Goal: Task Accomplishment & Management: Manage account settings

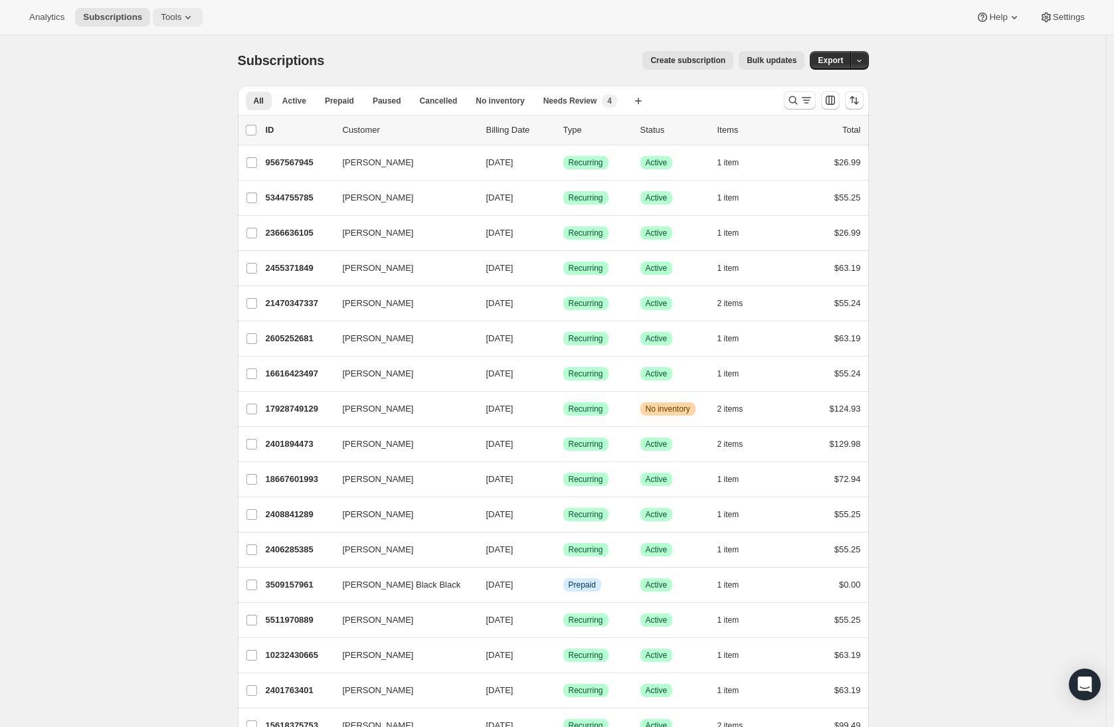
click at [165, 17] on span "Tools" at bounding box center [171, 17] width 21 height 11
click at [174, 17] on span "Tools" at bounding box center [171, 17] width 21 height 11
click at [187, 16] on icon at bounding box center [187, 17] width 13 height 13
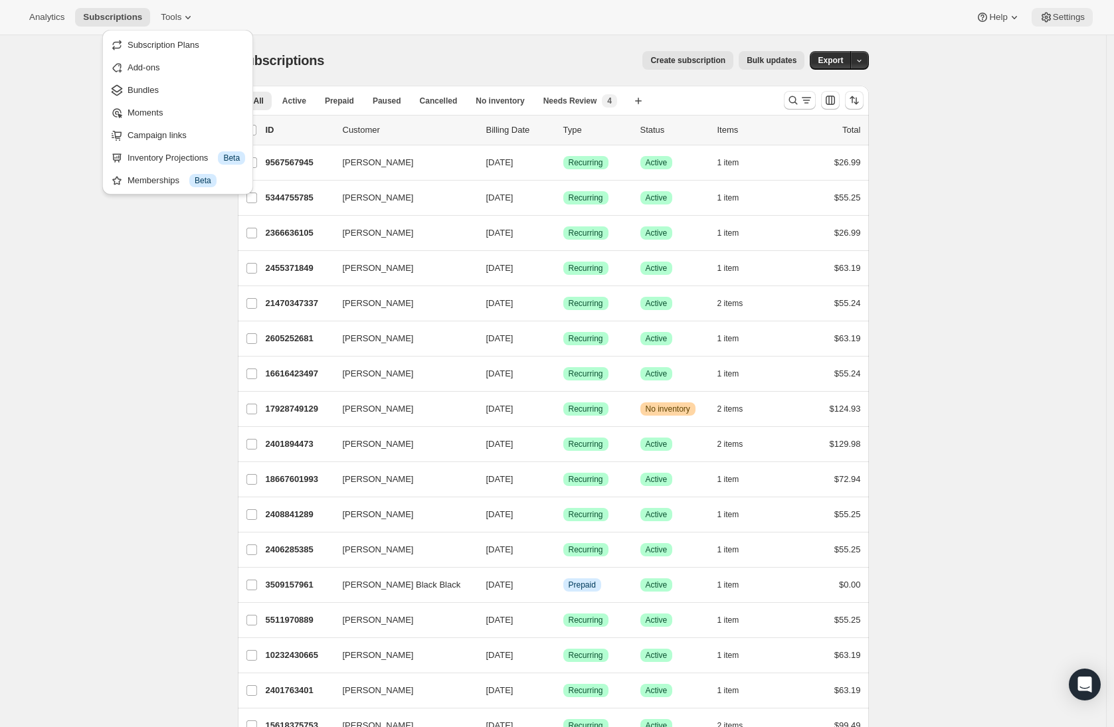
click at [1053, 12] on span "Settings" at bounding box center [1069, 17] width 32 height 11
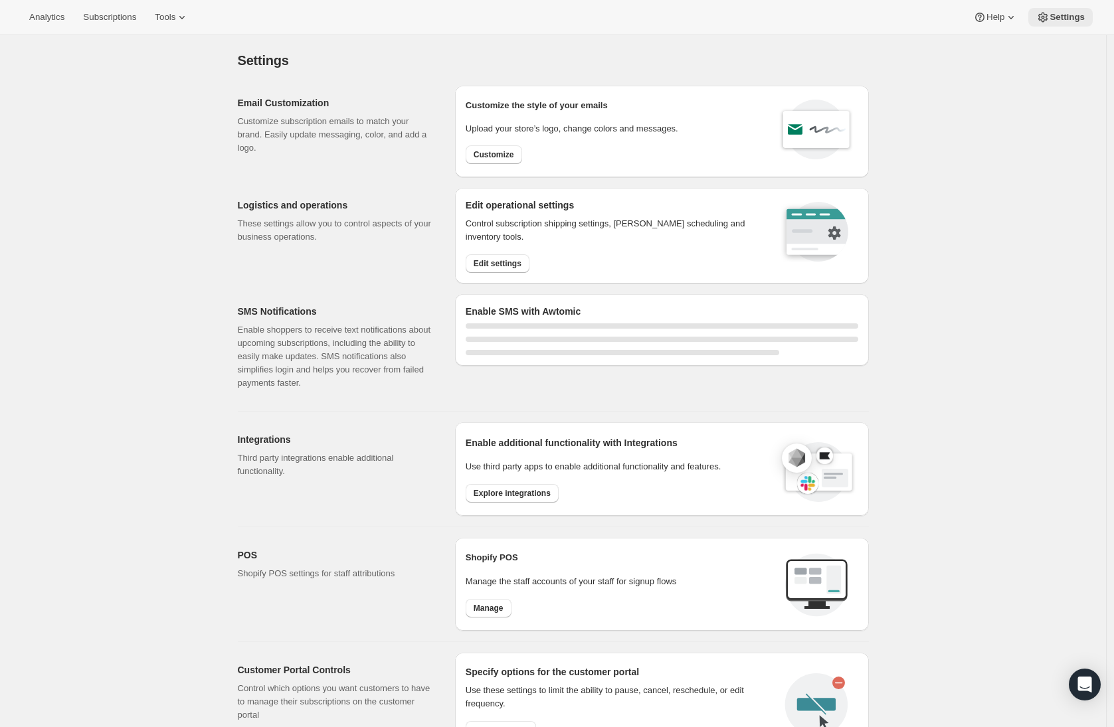
select select "22:00"
select select "09:00"
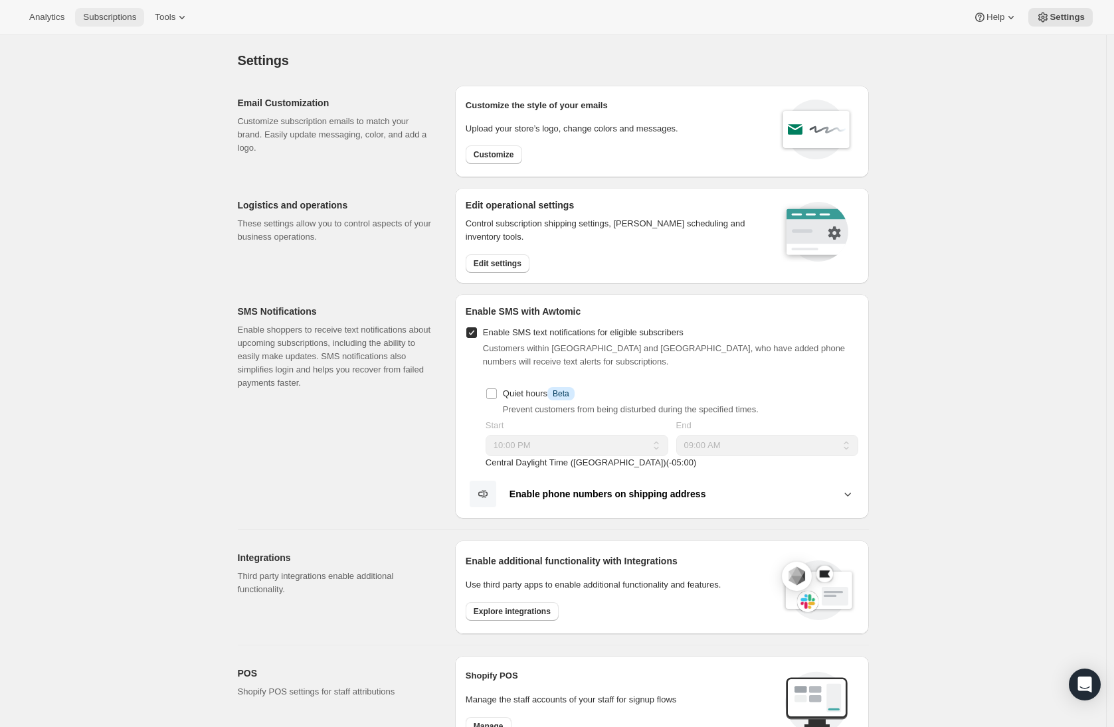
click at [112, 22] on span "Subscriptions" at bounding box center [109, 17] width 53 height 11
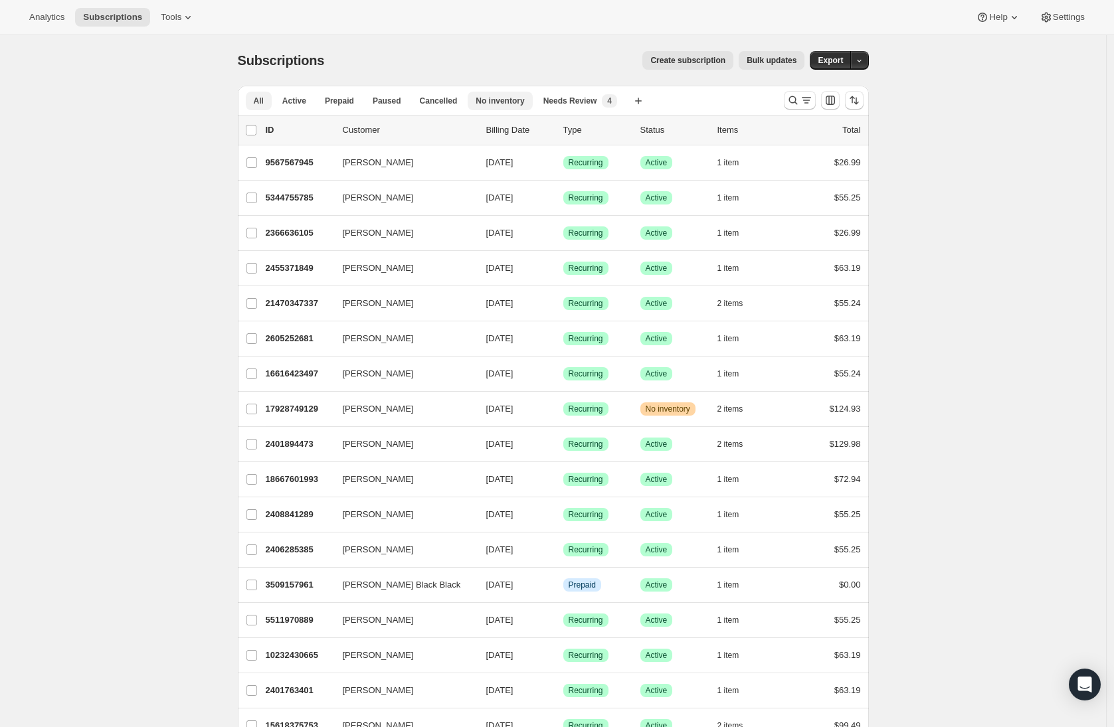
click at [501, 102] on span "No inventory" at bounding box center [499, 101] width 48 height 11
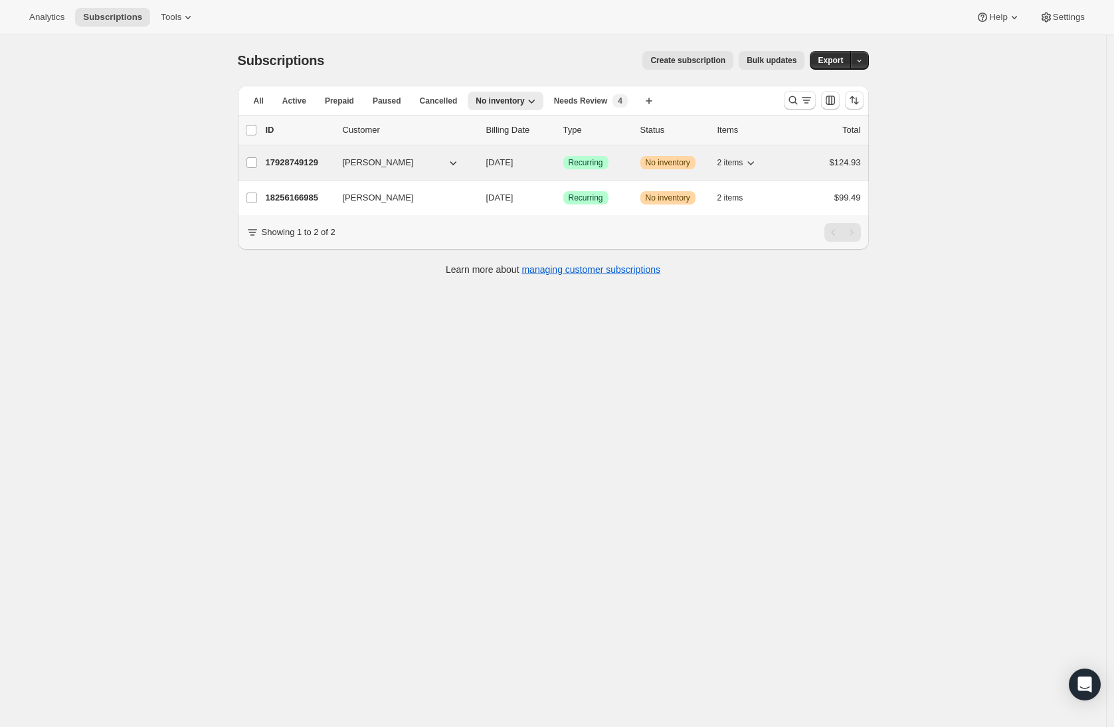
click at [383, 160] on span "Katie Henry" at bounding box center [378, 162] width 71 height 13
click at [320, 166] on p "17928749129" at bounding box center [299, 162] width 66 height 13
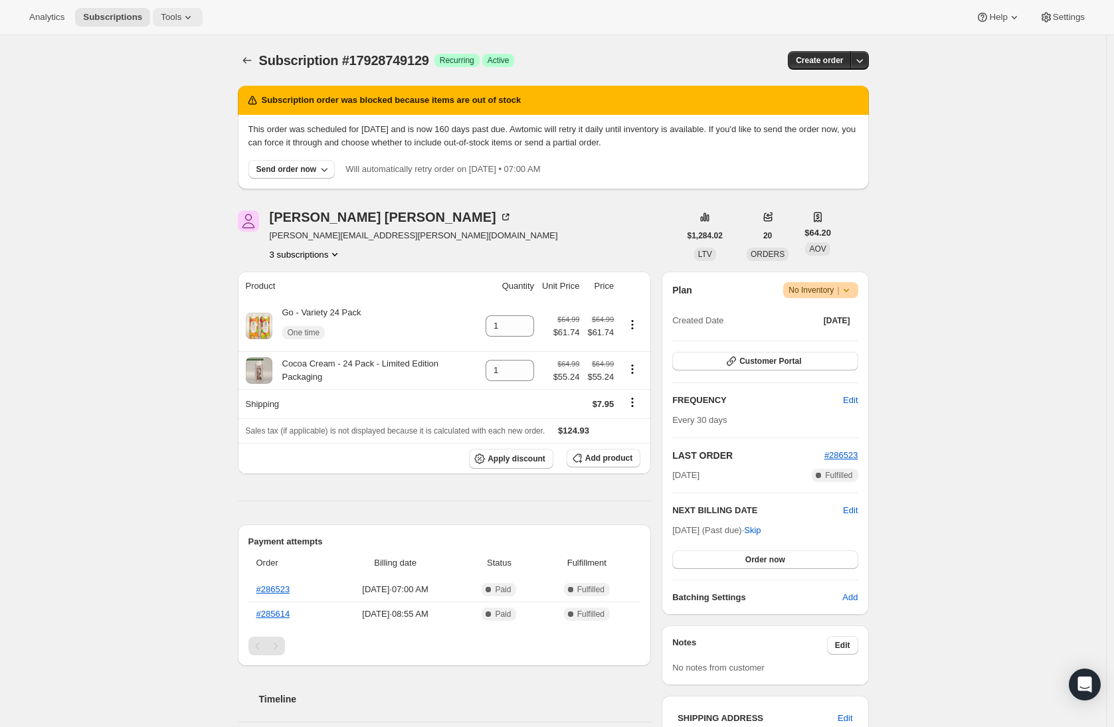
click at [182, 23] on button "Tools" at bounding box center [178, 17] width 50 height 19
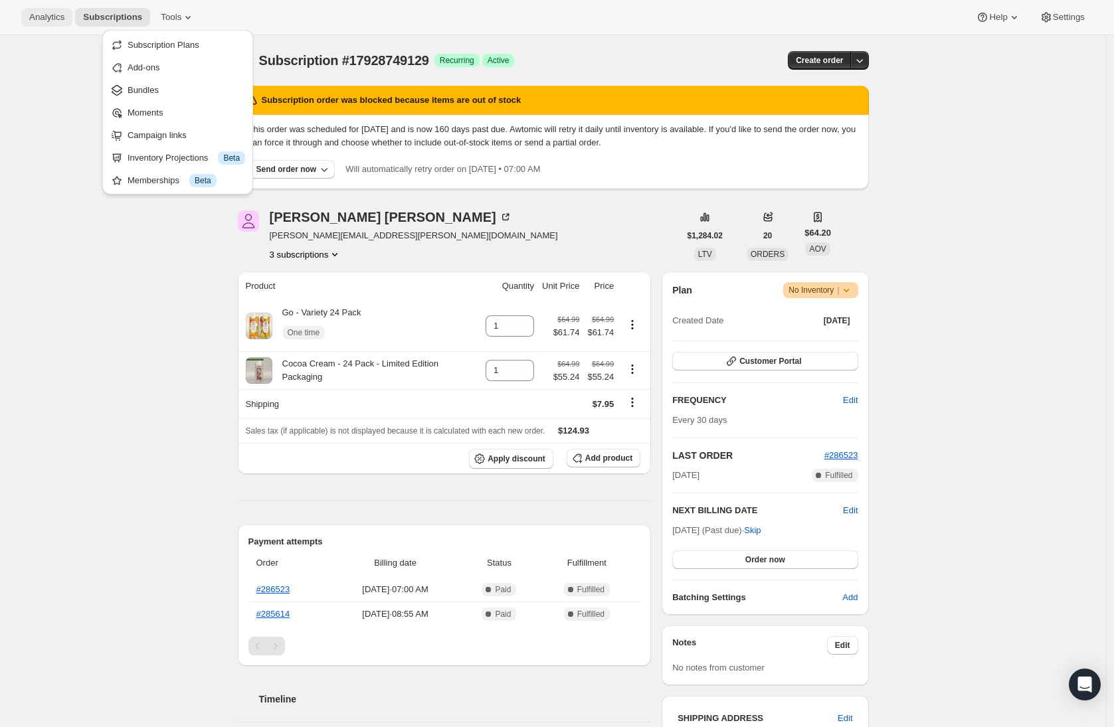
click at [59, 13] on span "Analytics" at bounding box center [46, 17] width 35 height 11
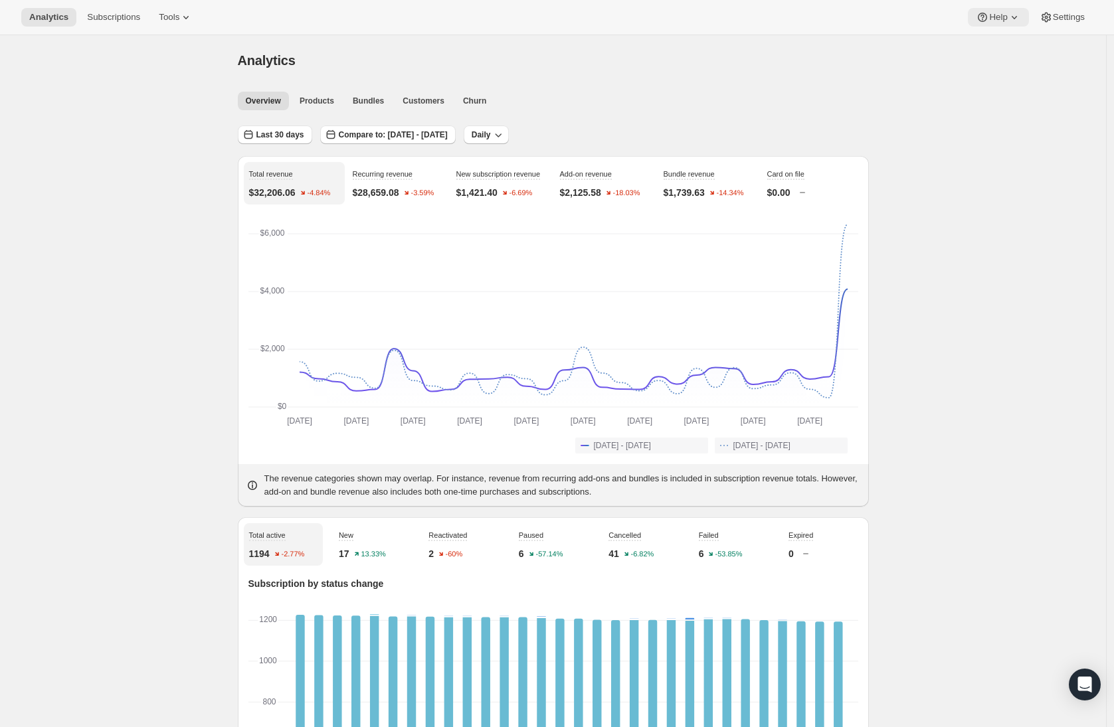
click at [1003, 11] on button "Help" at bounding box center [998, 17] width 60 height 19
click at [1005, 49] on span "Setup guide" at bounding box center [994, 45] width 46 height 10
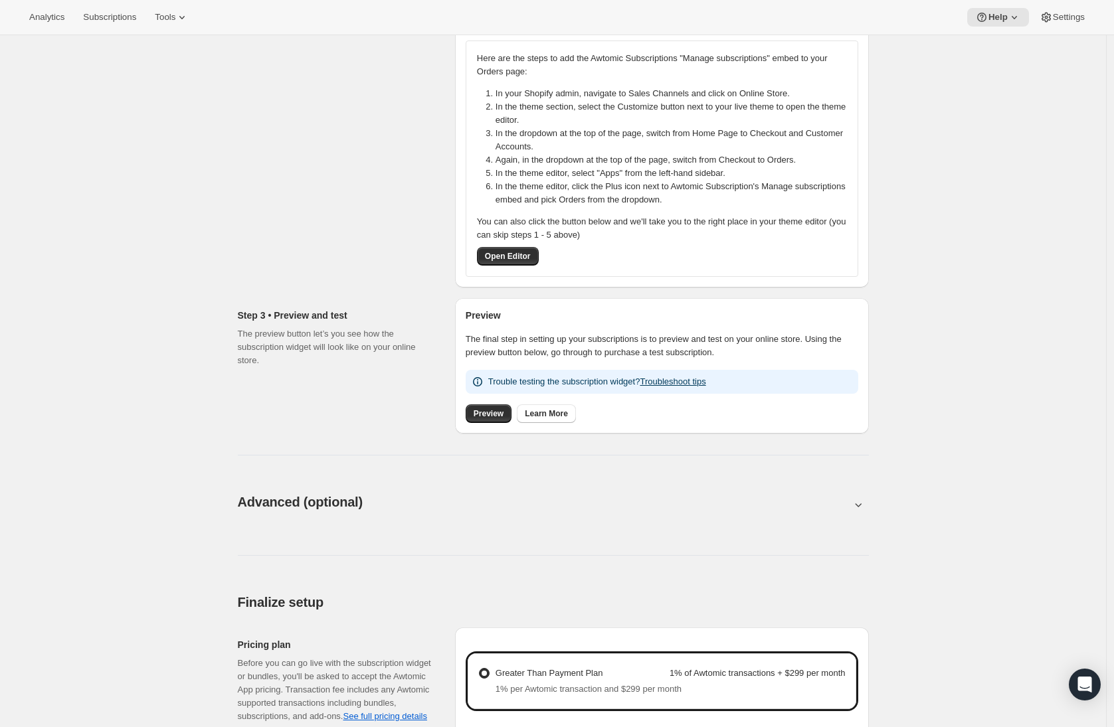
scroll to position [454, 0]
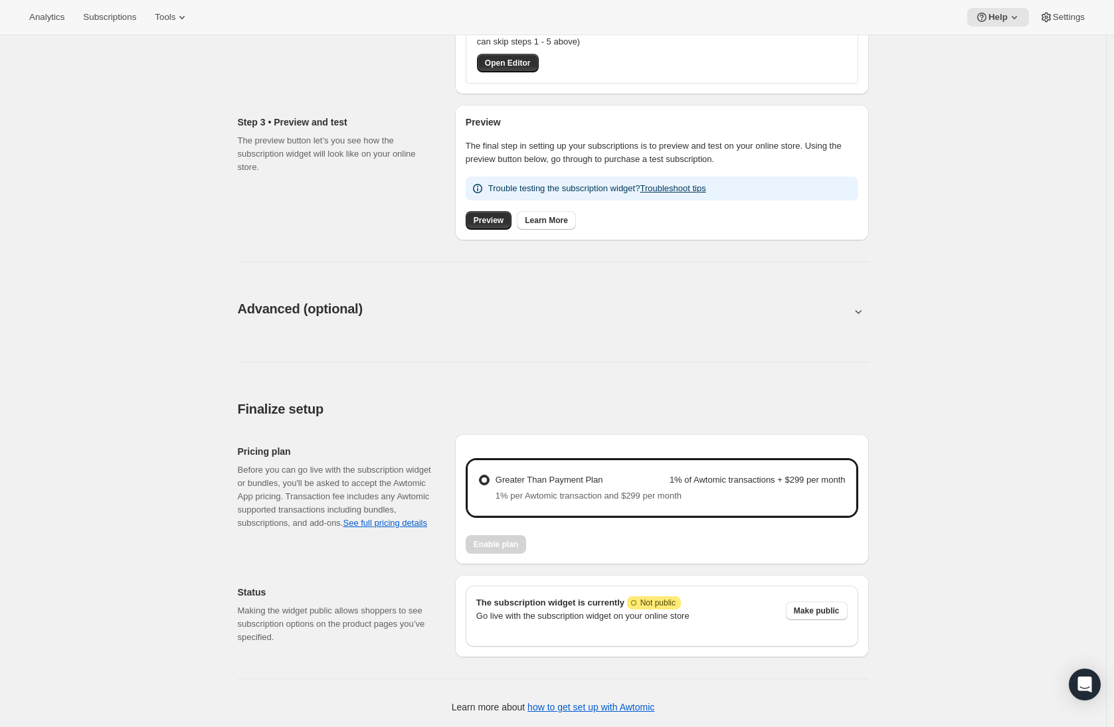
click at [865, 309] on icon at bounding box center [857, 311] width 13 height 13
type input "<div style="text-align: center"> <hr> <br/><h3>Having issues managing your subs…"
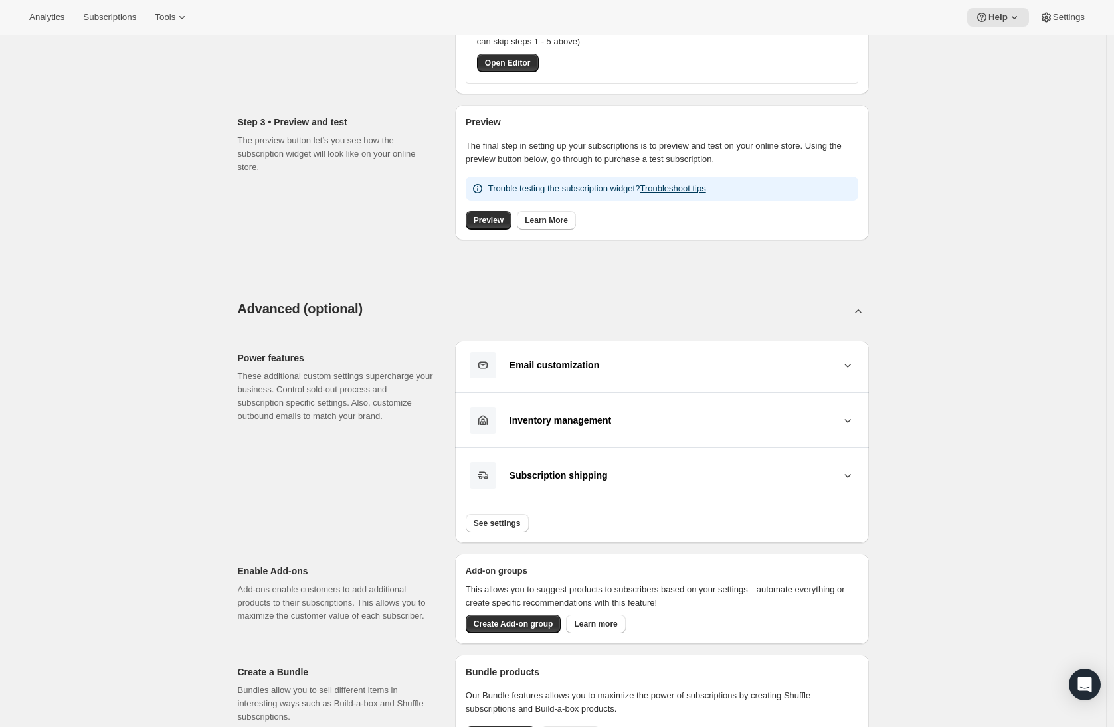
click at [839, 477] on div "Subscription shipping" at bounding box center [674, 475] width 331 height 11
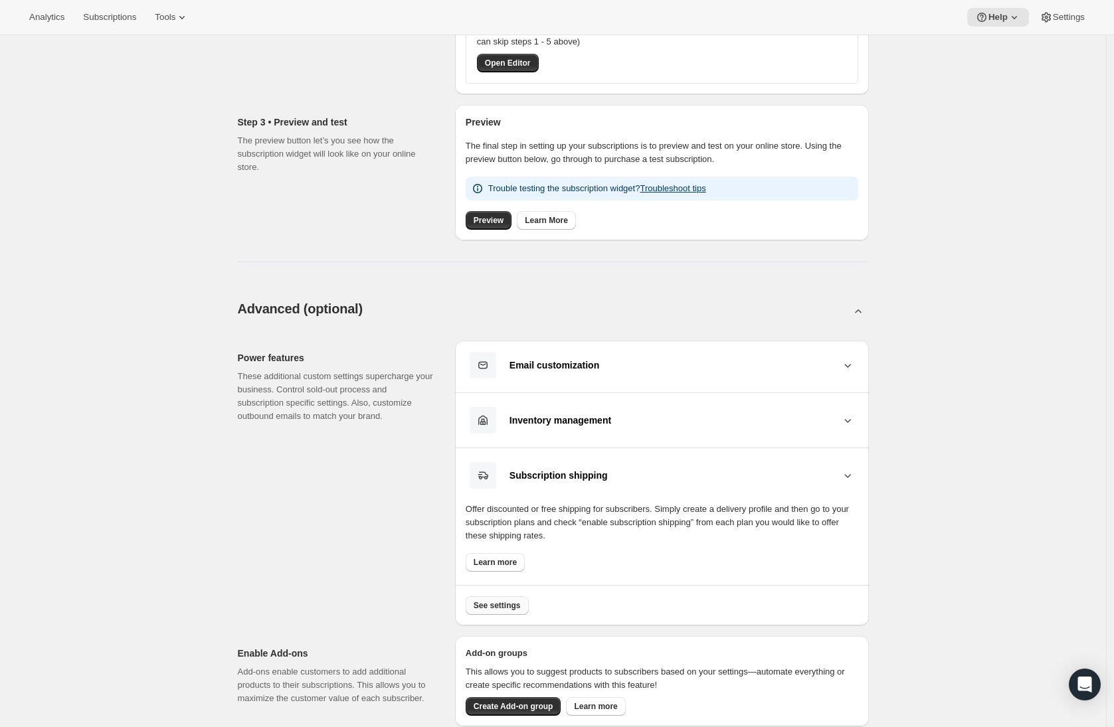
click at [505, 603] on span "See settings" at bounding box center [496, 605] width 47 height 11
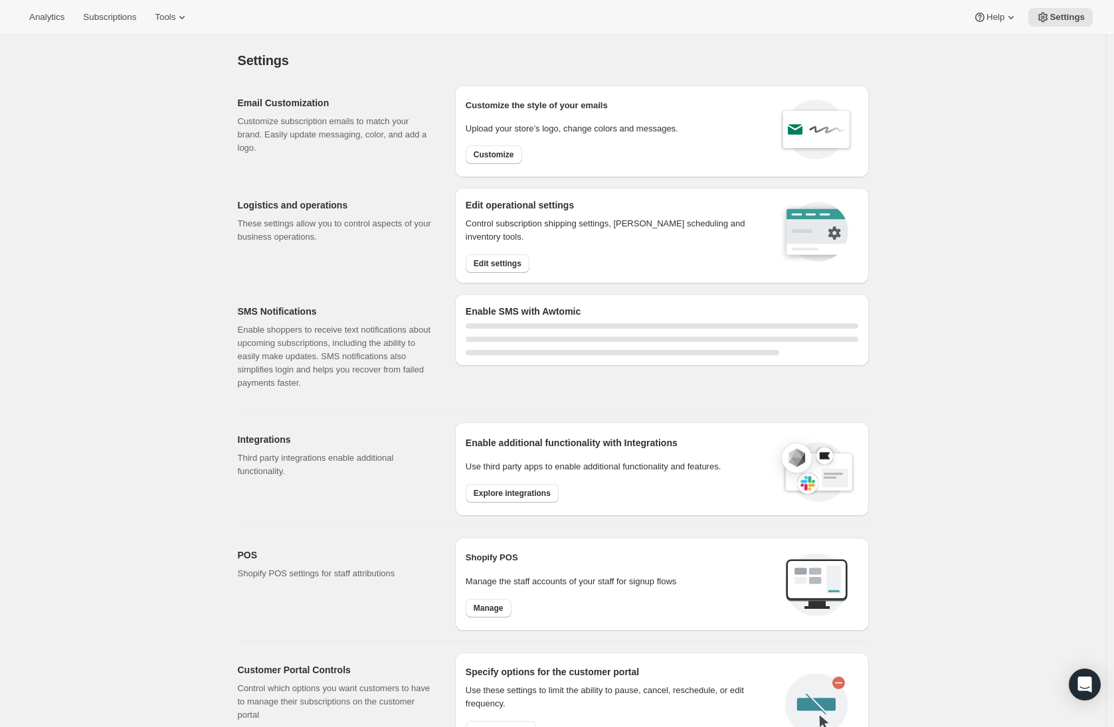
select select "22:00"
select select "09:00"
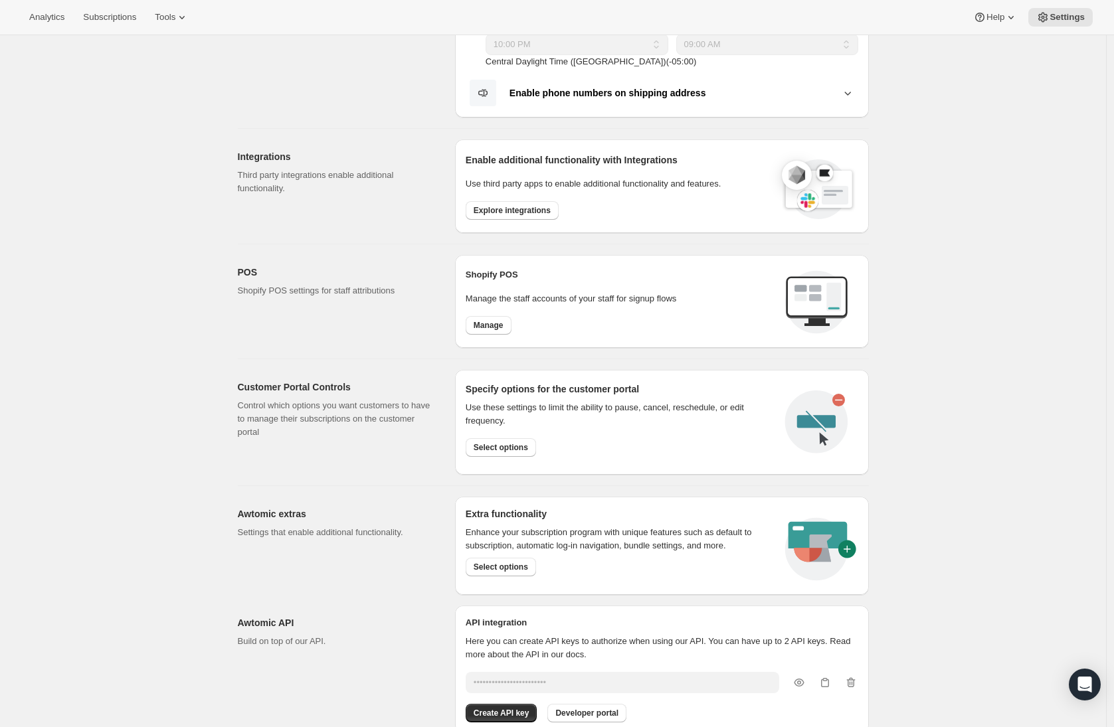
scroll to position [446, 0]
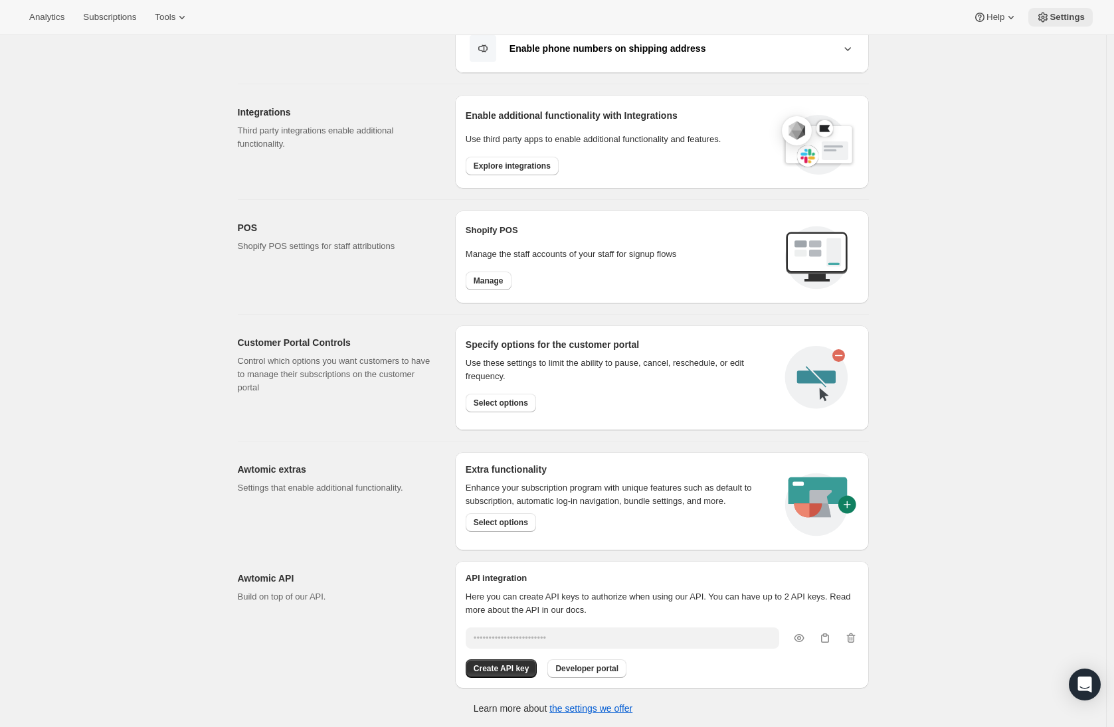
click at [1075, 13] on span "Settings" at bounding box center [1066, 17] width 35 height 11
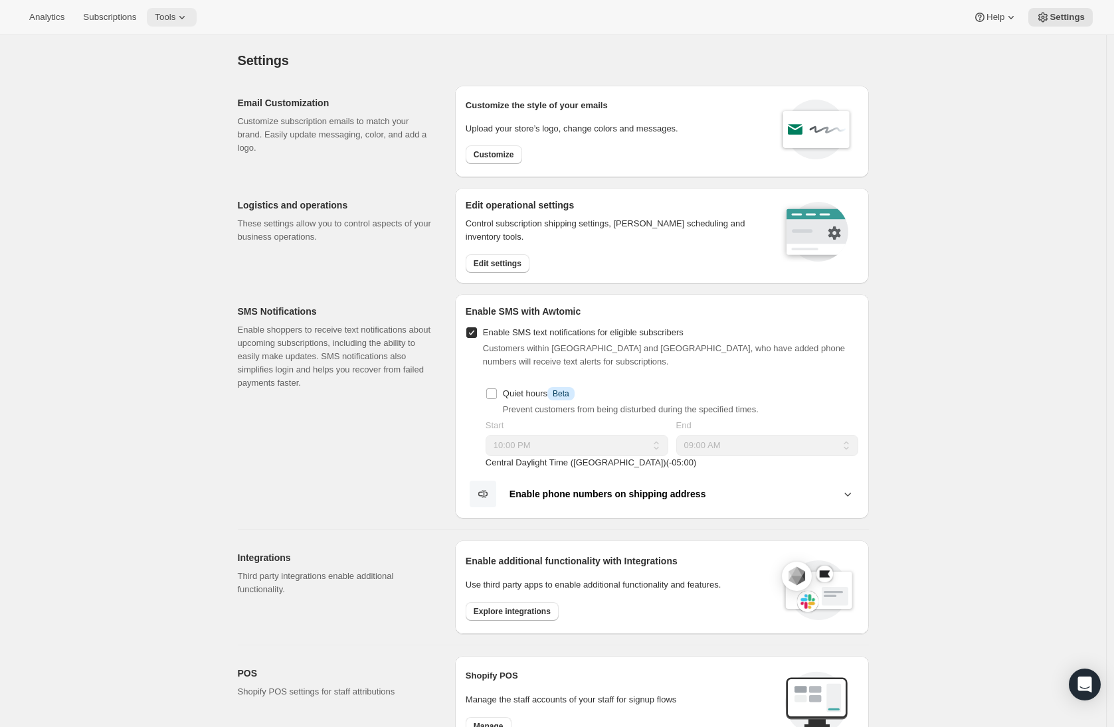
click at [185, 18] on icon at bounding box center [181, 17] width 5 height 3
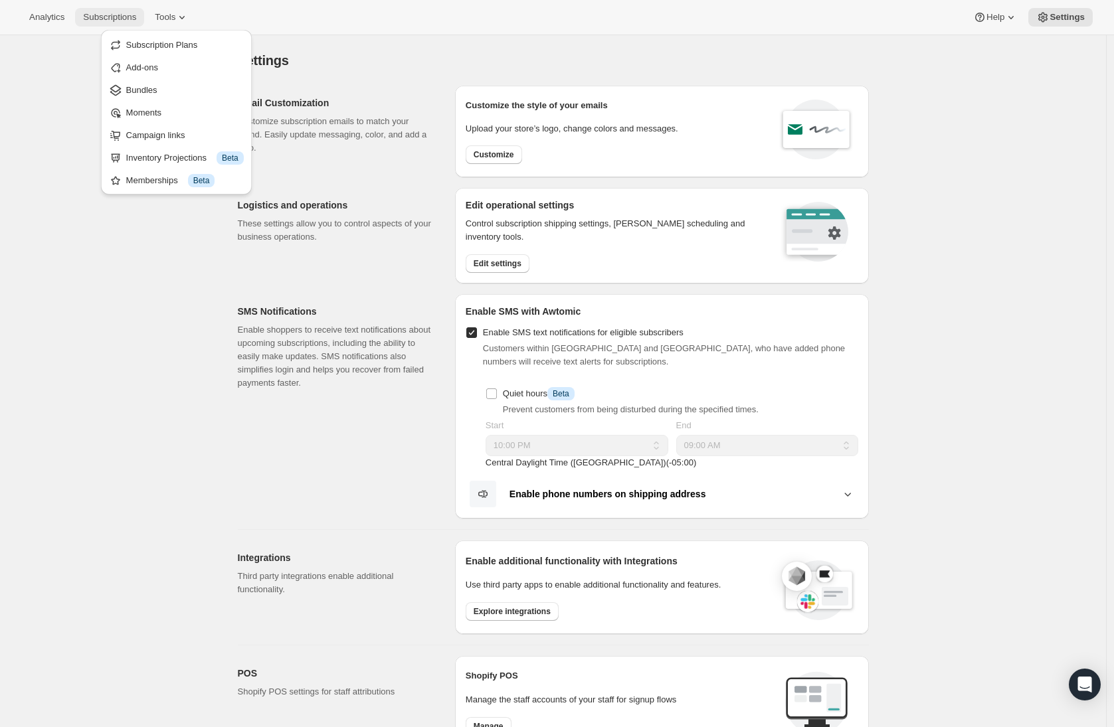
click at [136, 17] on span "Subscriptions" at bounding box center [109, 17] width 53 height 11
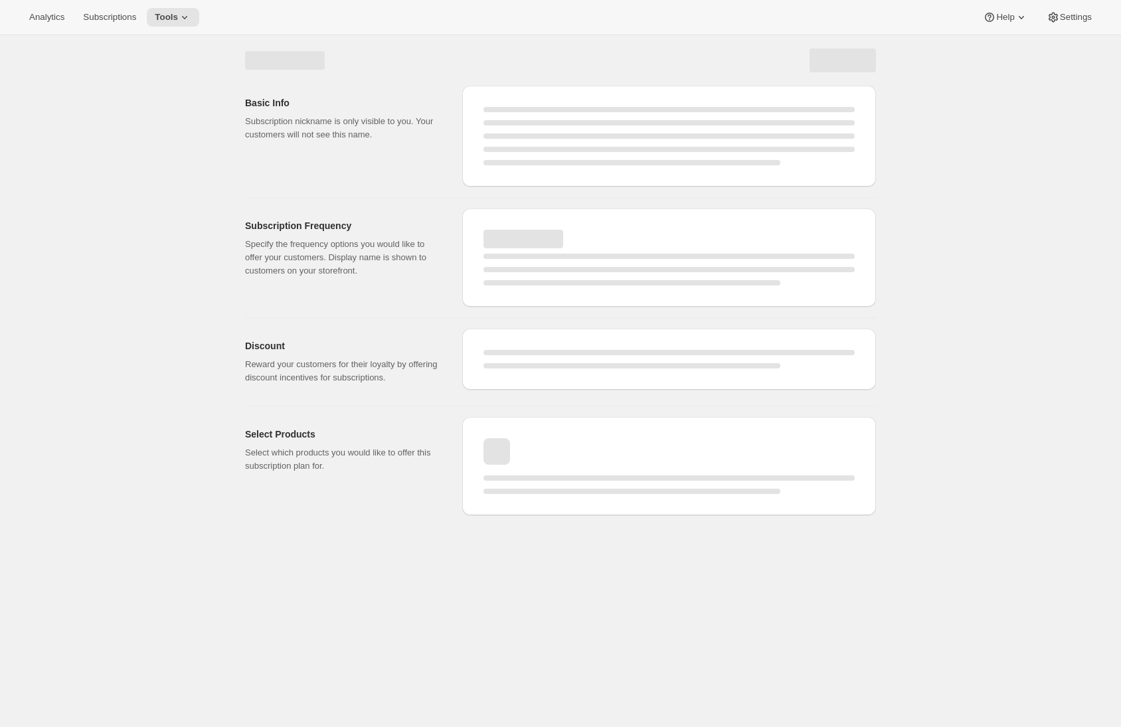
select select "WEEK"
select select "MONTH"
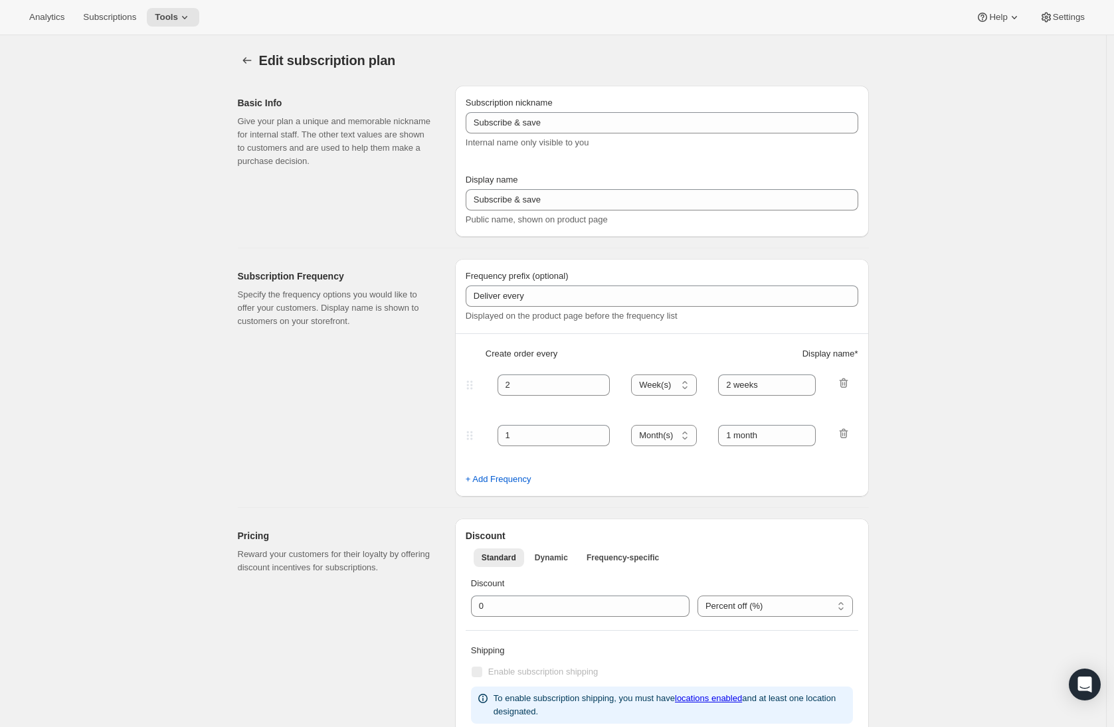
type input "Subscribe & Save (2024 24 packs)"
type input "Subscribe & save 10%"
type input "30"
select select "DAY"
type input "30 Days"
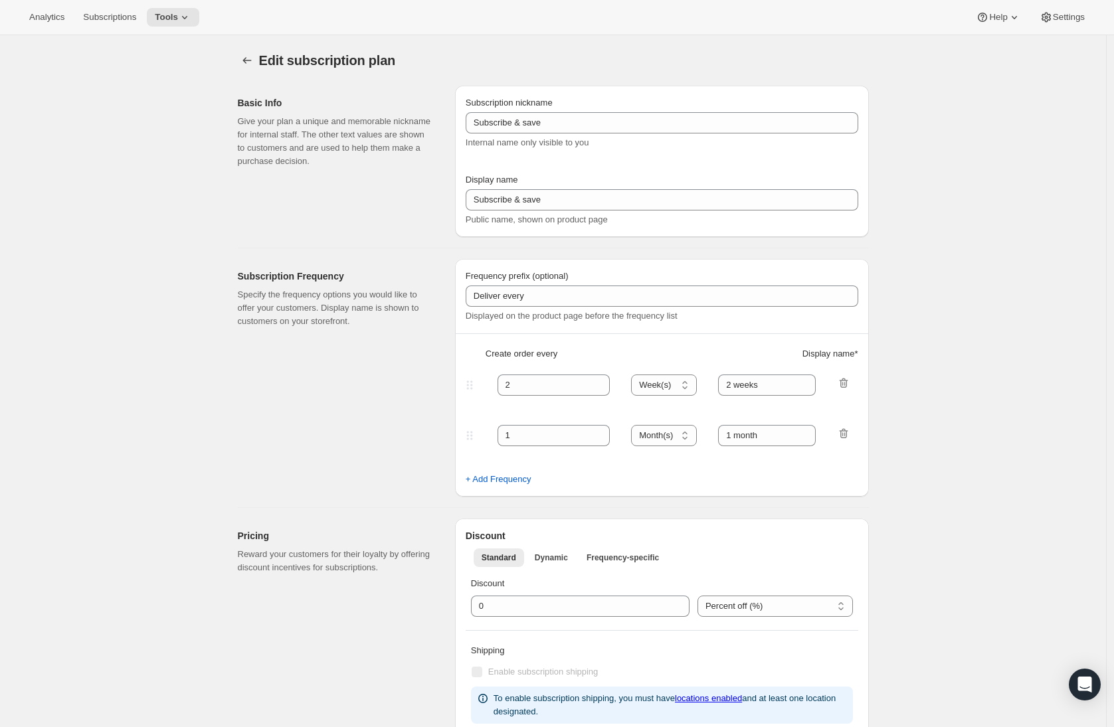
type input "60"
select select "DAY"
type input "60 Days"
type input "10% off first two orders, 15% off after that! Skip or cancel any time."
